Goal: Transaction & Acquisition: Purchase product/service

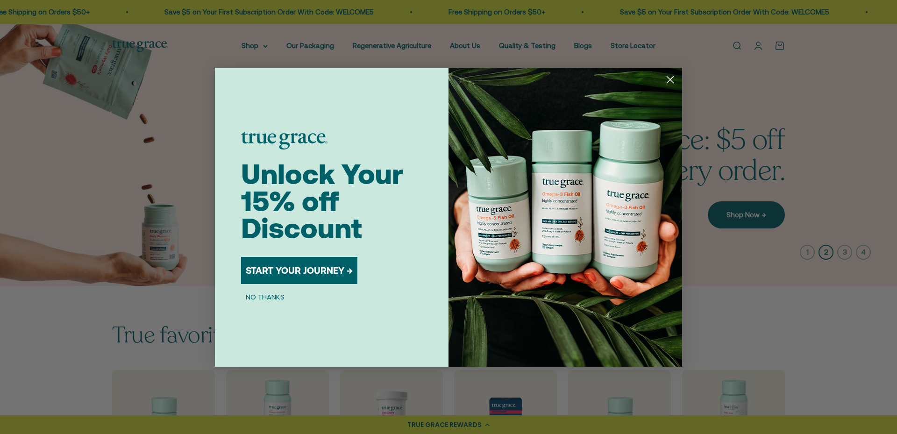
click at [288, 270] on button "START YOUR JOURNEY →" at bounding box center [299, 270] width 116 height 27
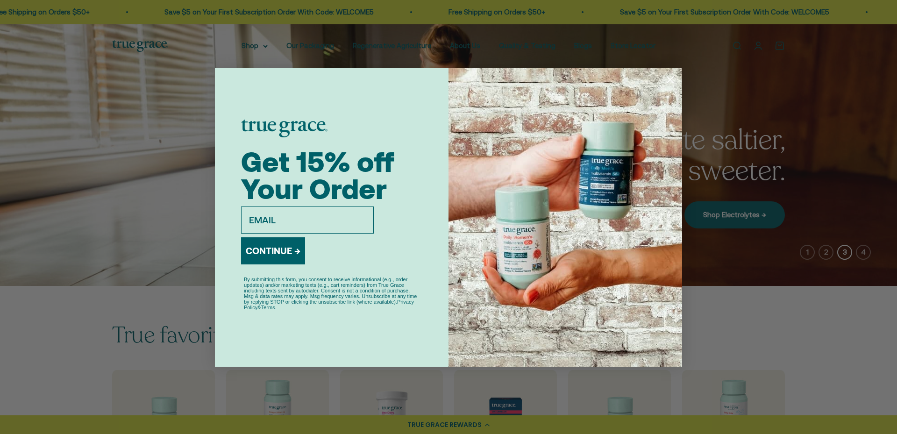
click at [258, 214] on input "email" at bounding box center [307, 220] width 133 height 27
type input "bill@schmidtgall.com"
click at [268, 247] on button "CONTINUE →" at bounding box center [273, 250] width 64 height 27
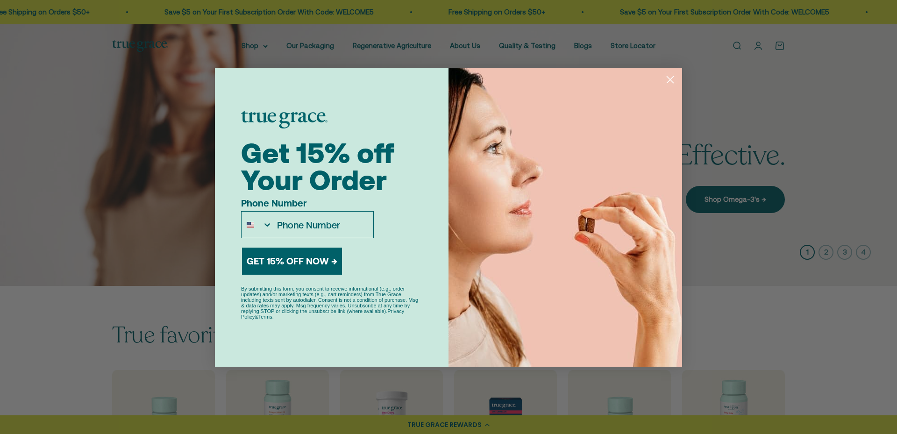
click at [256, 46] on div "Close dialog Get 15% off Your Order Phone Number GET 15% OFF NOW → By submittin…" at bounding box center [448, 217] width 897 height 434
click at [675, 77] on circle "Close dialog" at bounding box center [669, 78] width 15 height 15
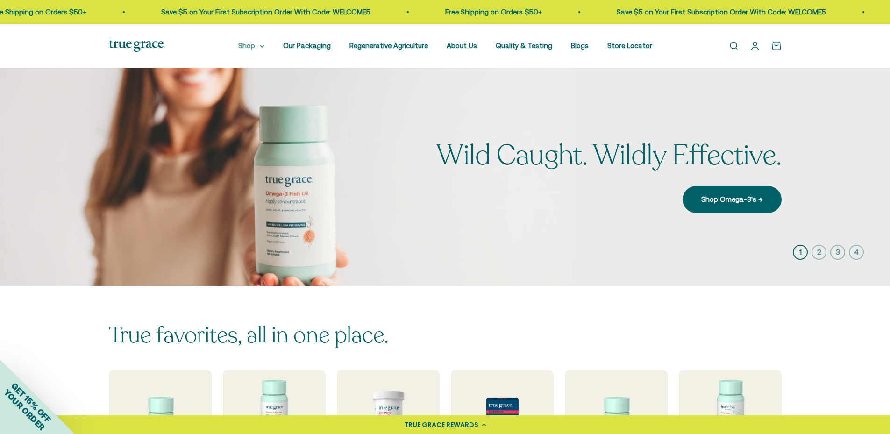
click at [254, 47] on summary "Shop" at bounding box center [251, 45] width 26 height 11
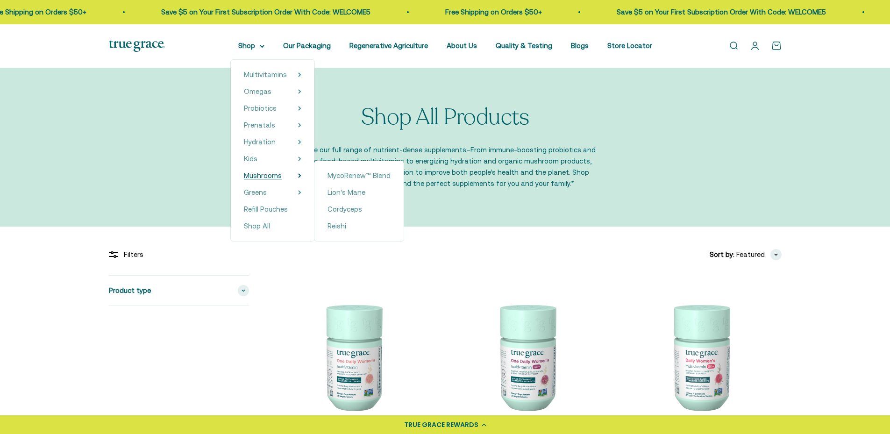
click at [263, 175] on span "Mushrooms" at bounding box center [263, 175] width 38 height 8
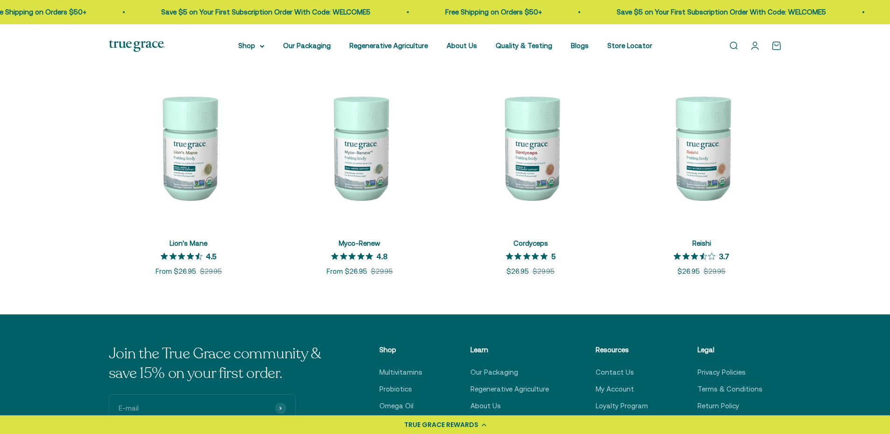
scroll to position [187, 0]
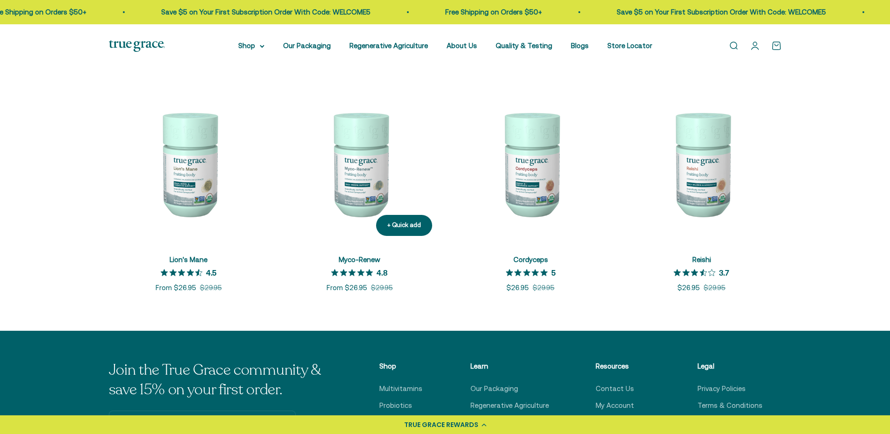
click at [368, 192] on img at bounding box center [360, 164] width 160 height 160
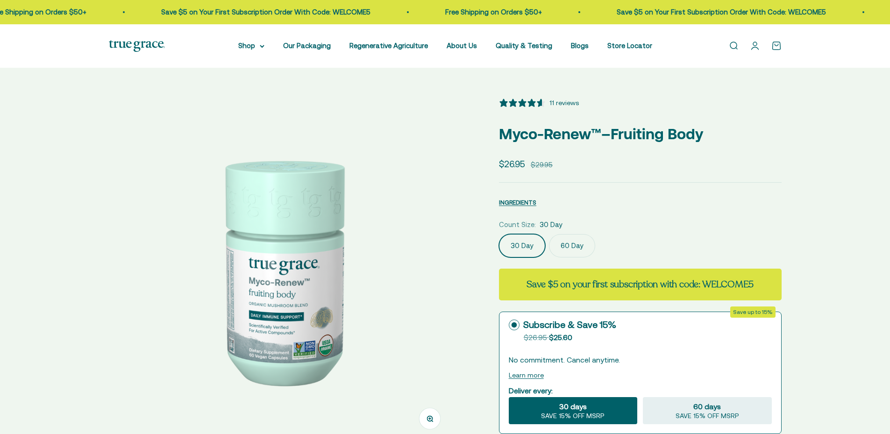
select select "3"
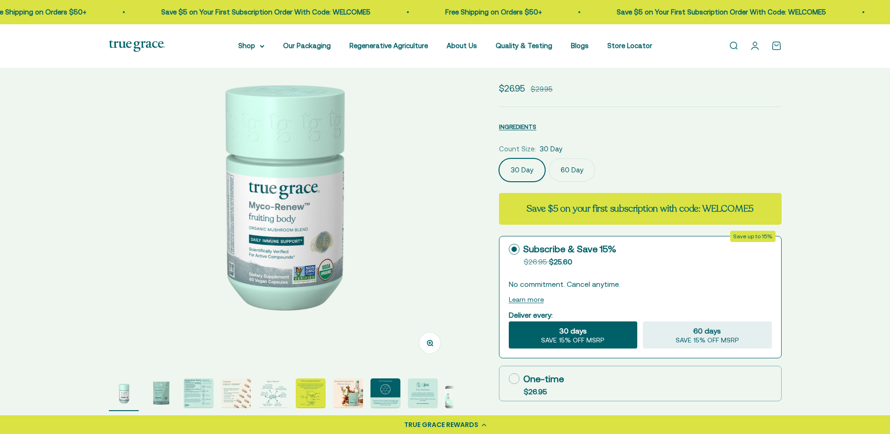
scroll to position [47, 0]
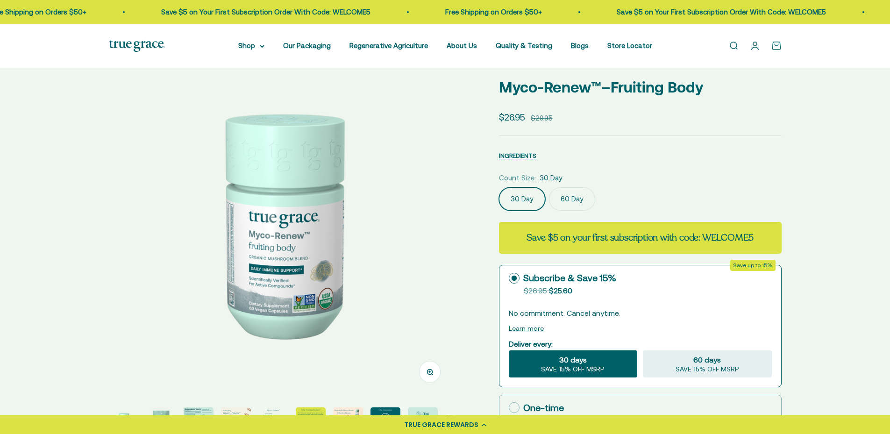
click at [575, 198] on label "60 Day" at bounding box center [572, 198] width 46 height 23
click at [499, 187] on input "60 Day" at bounding box center [498, 187] width 0 height 0
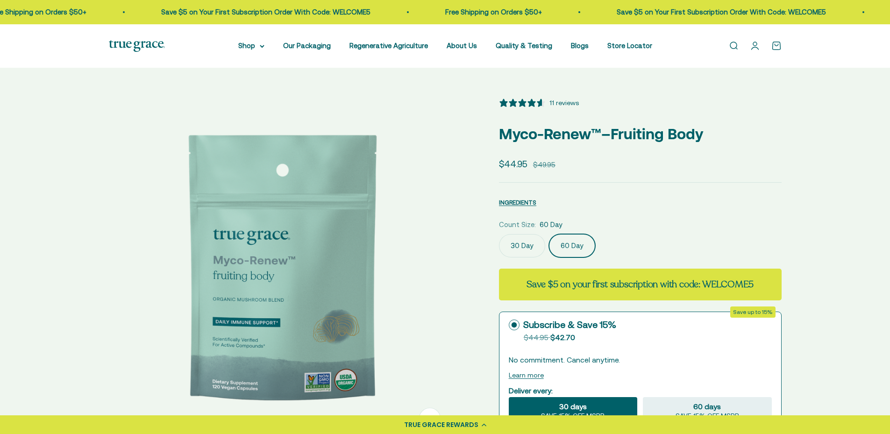
click at [755, 315] on span "Save up to 15%" at bounding box center [752, 311] width 45 height 11
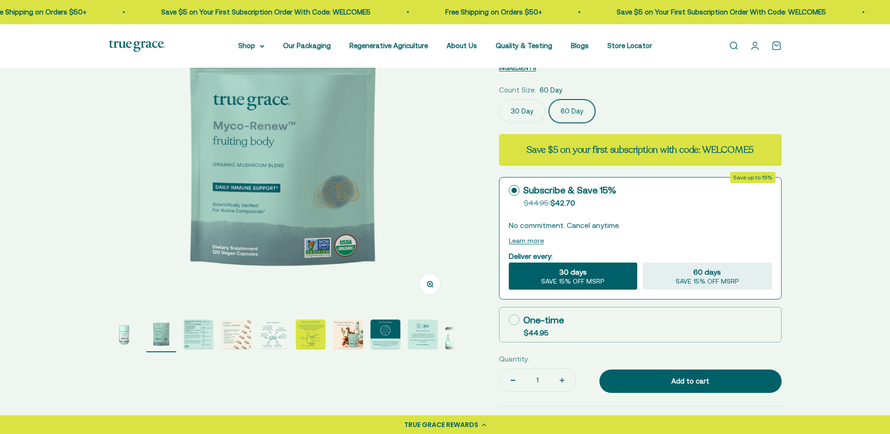
scroll to position [140, 0]
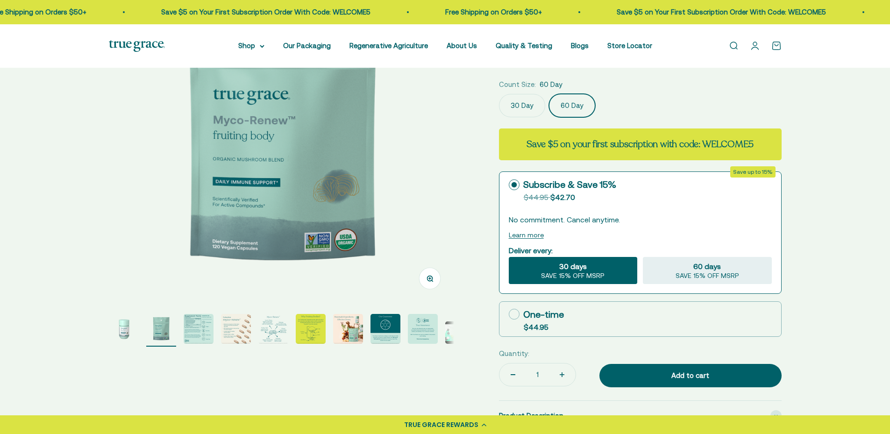
click at [513, 313] on icon at bounding box center [514, 314] width 11 height 11
click at [509, 314] on input "One-time $44.95" at bounding box center [508, 314] width 0 height 0
radio input "true"
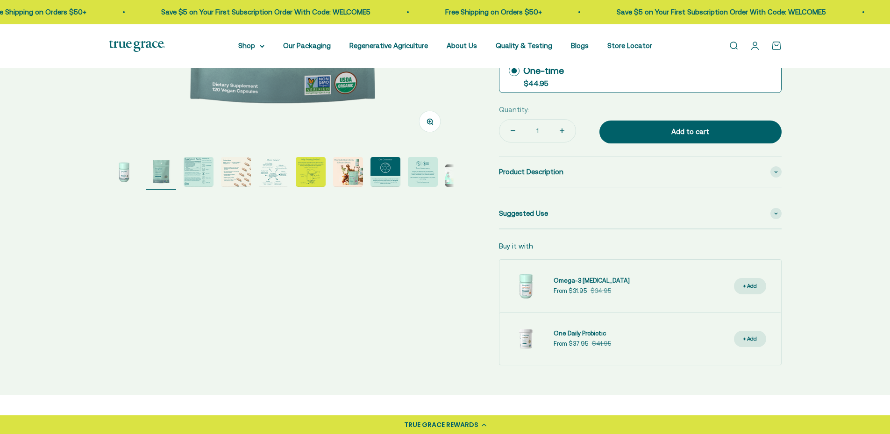
scroll to position [280, 0]
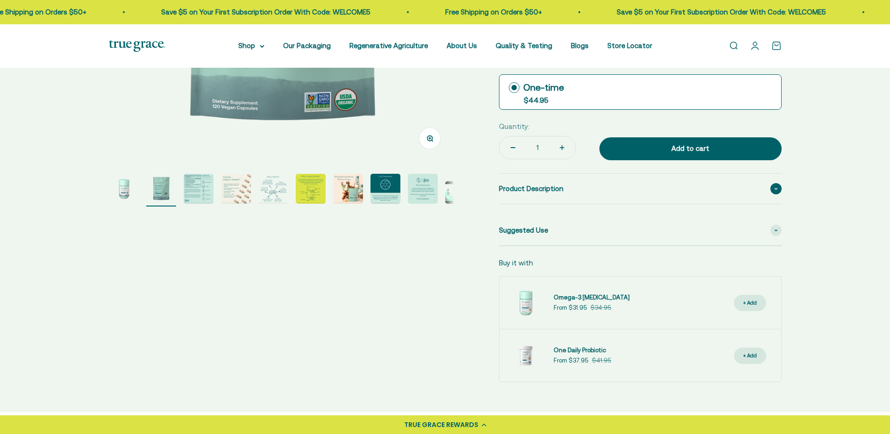
click at [778, 187] on span at bounding box center [775, 188] width 11 height 11
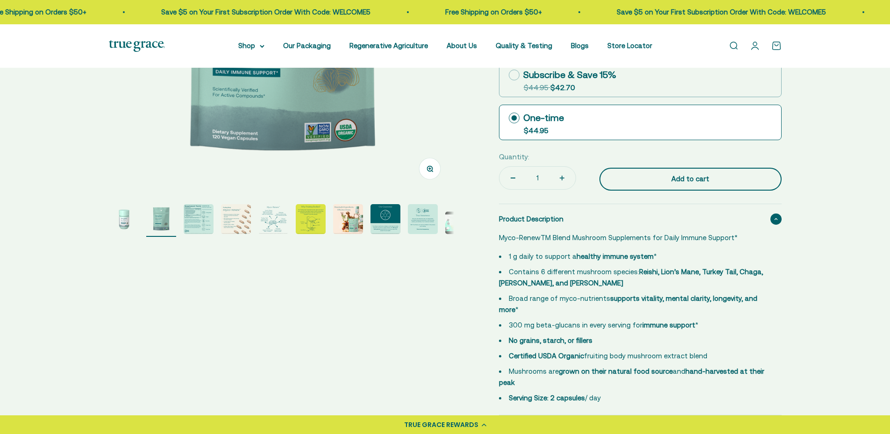
scroll to position [234, 0]
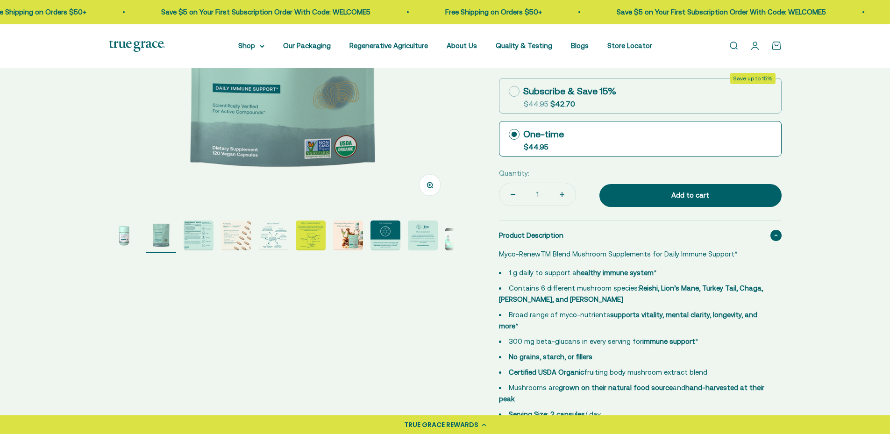
click at [778, 234] on span at bounding box center [775, 235] width 11 height 11
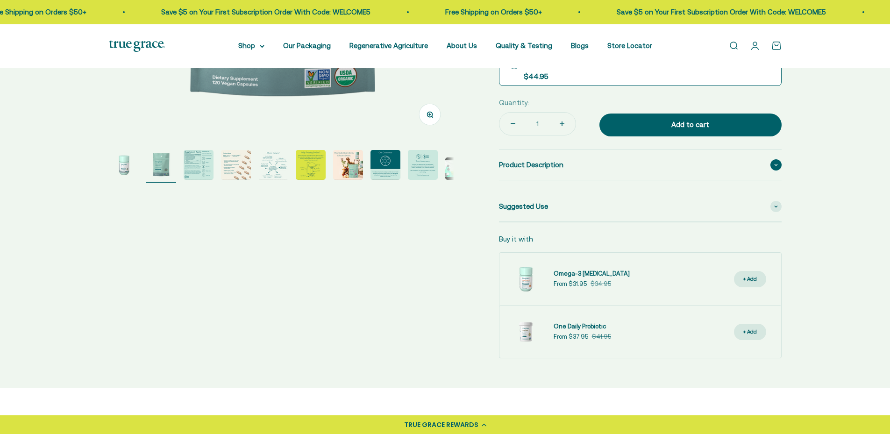
scroll to position [327, 0]
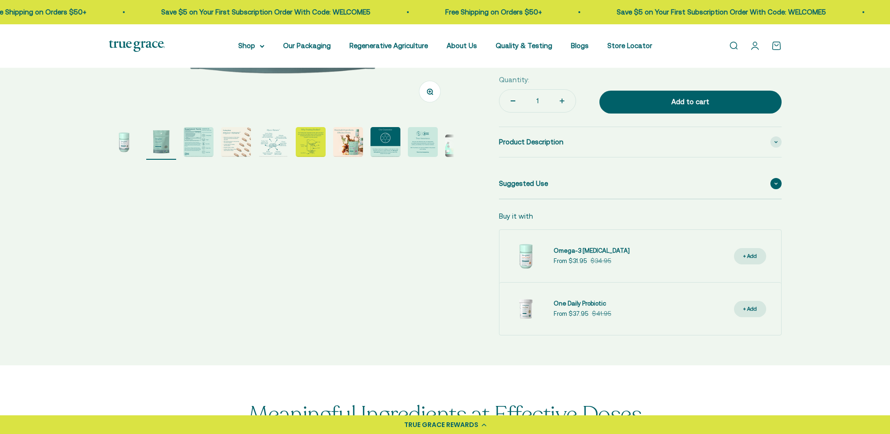
click at [545, 184] on span "Suggested Use" at bounding box center [523, 183] width 49 height 11
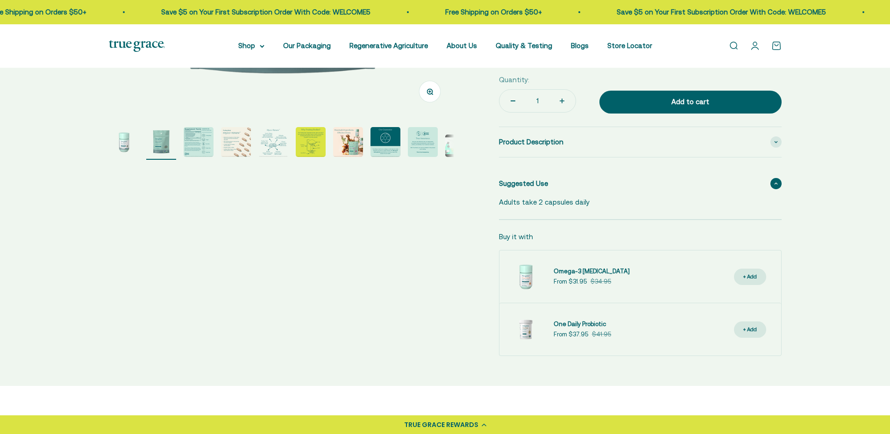
click at [545, 184] on span "Suggested Use" at bounding box center [523, 183] width 49 height 11
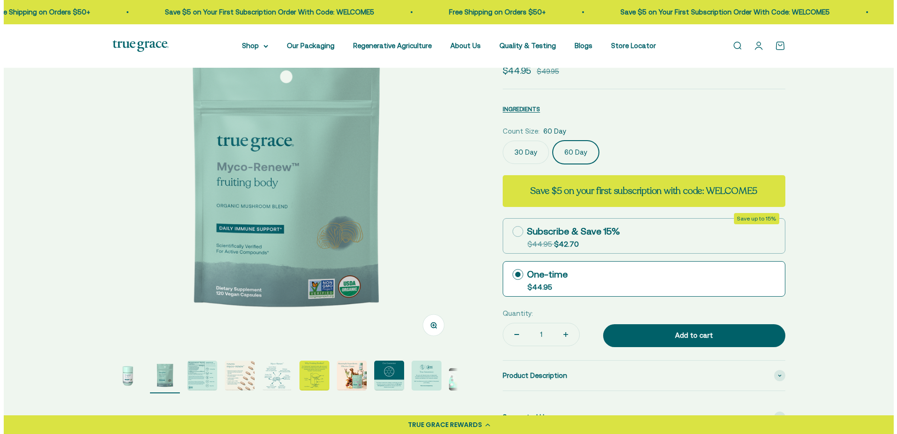
scroll to position [140, 0]
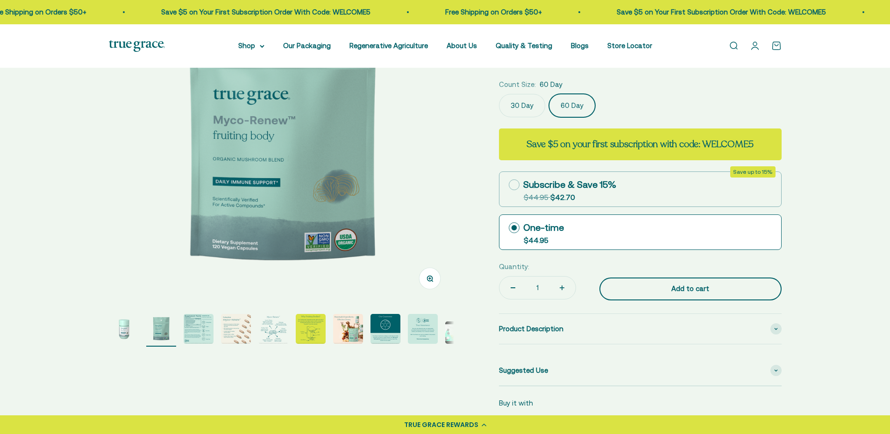
click at [691, 285] on div "Add to cart" at bounding box center [690, 288] width 145 height 11
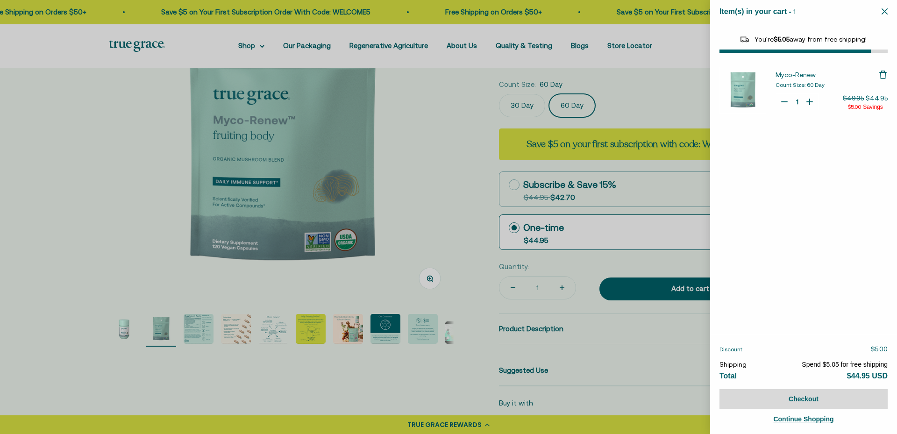
select select "42422671343830"
select select "46108266823894"
